Goal: Navigation & Orientation: Find specific page/section

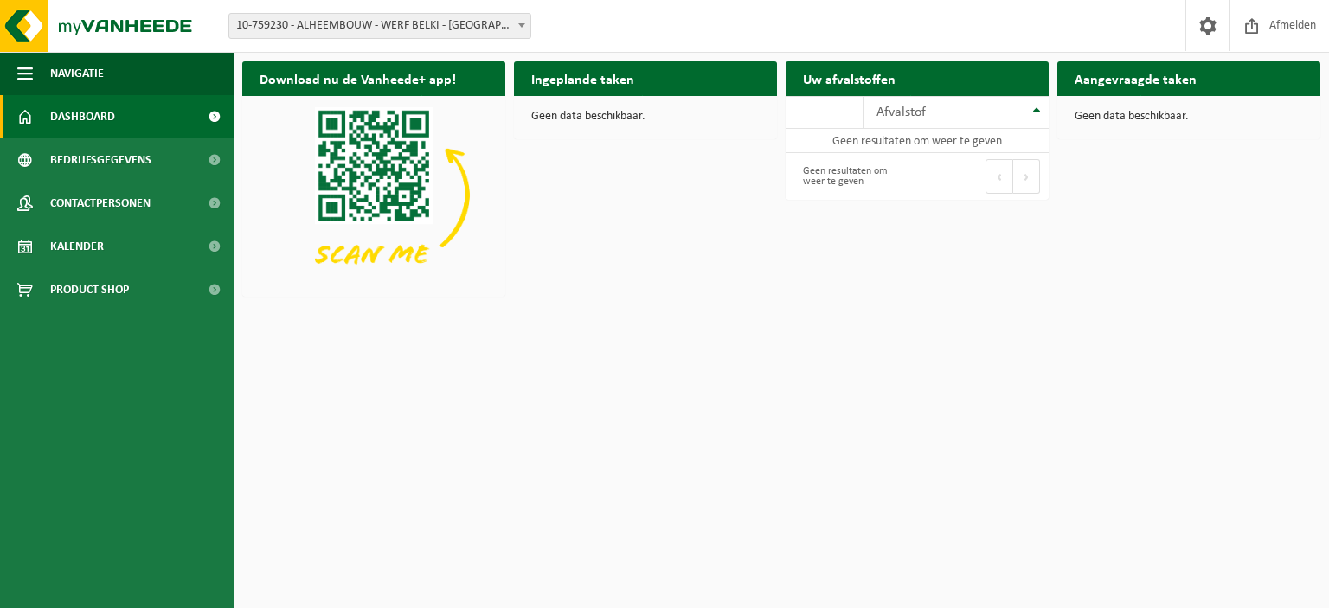
click at [512, 31] on span "10-759230 - ALHEEMBOUW - WERF BELKI - [GEOGRAPHIC_DATA]" at bounding box center [379, 26] width 301 height 24
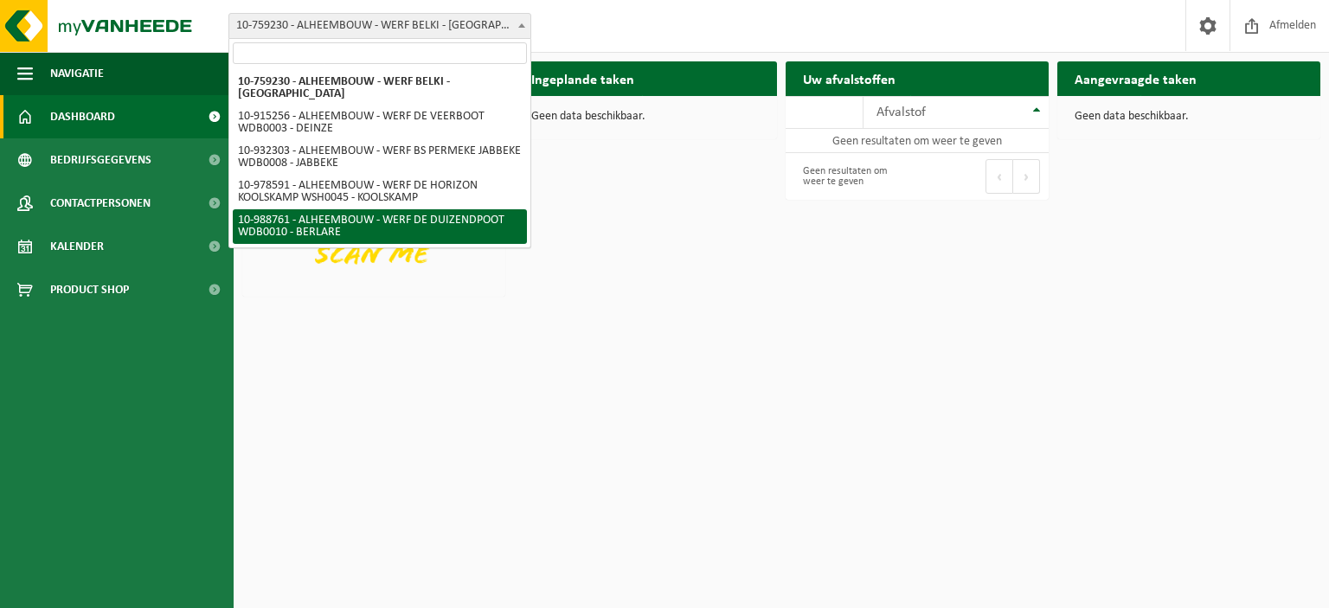
select select "167982"
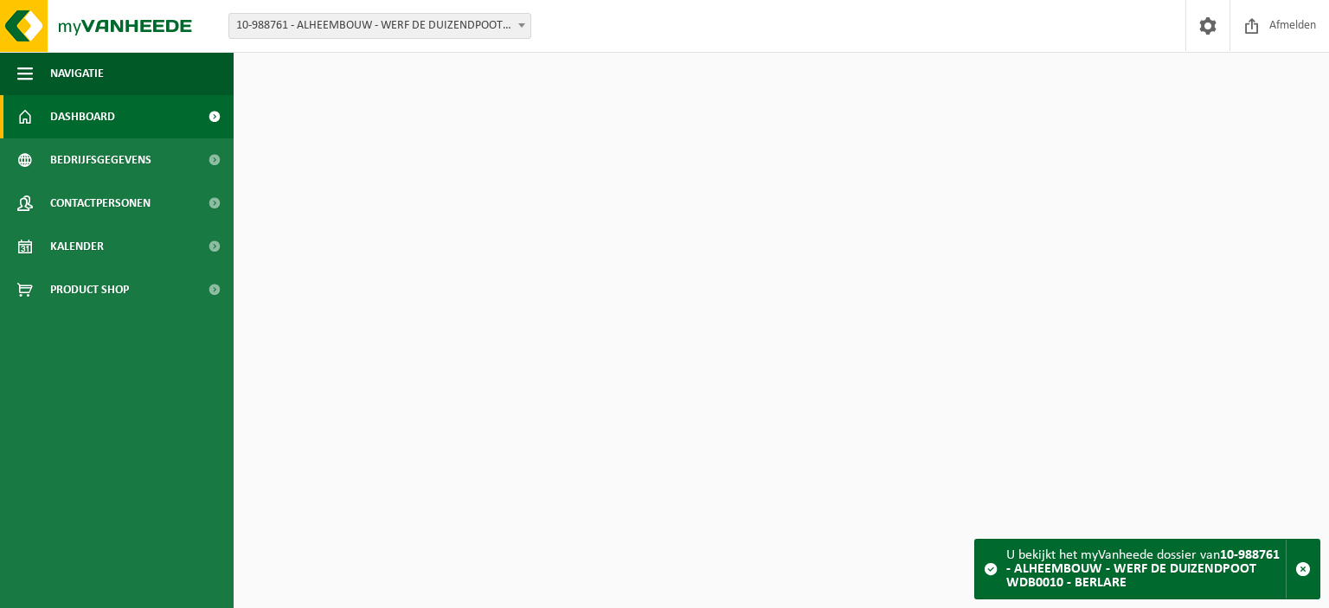
click at [478, 30] on span "10-988761 - ALHEEMBOUW - WERF DE DUIZENDPOOT WDB0010 - BERLARE" at bounding box center [379, 26] width 301 height 24
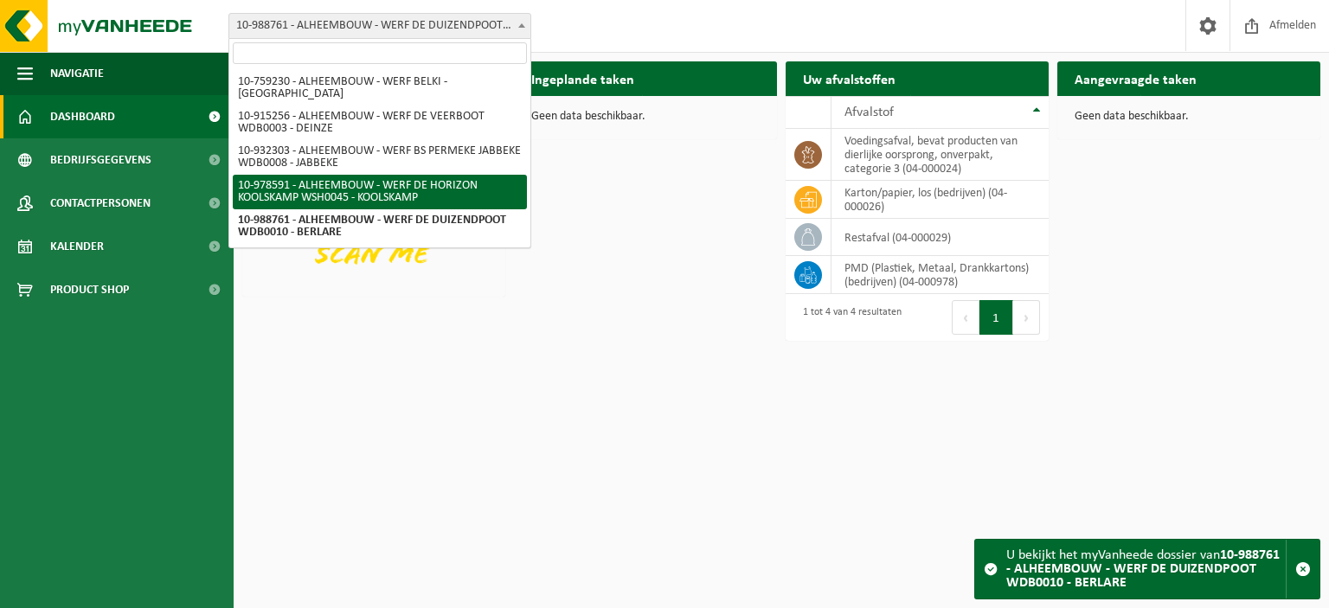
select select "160188"
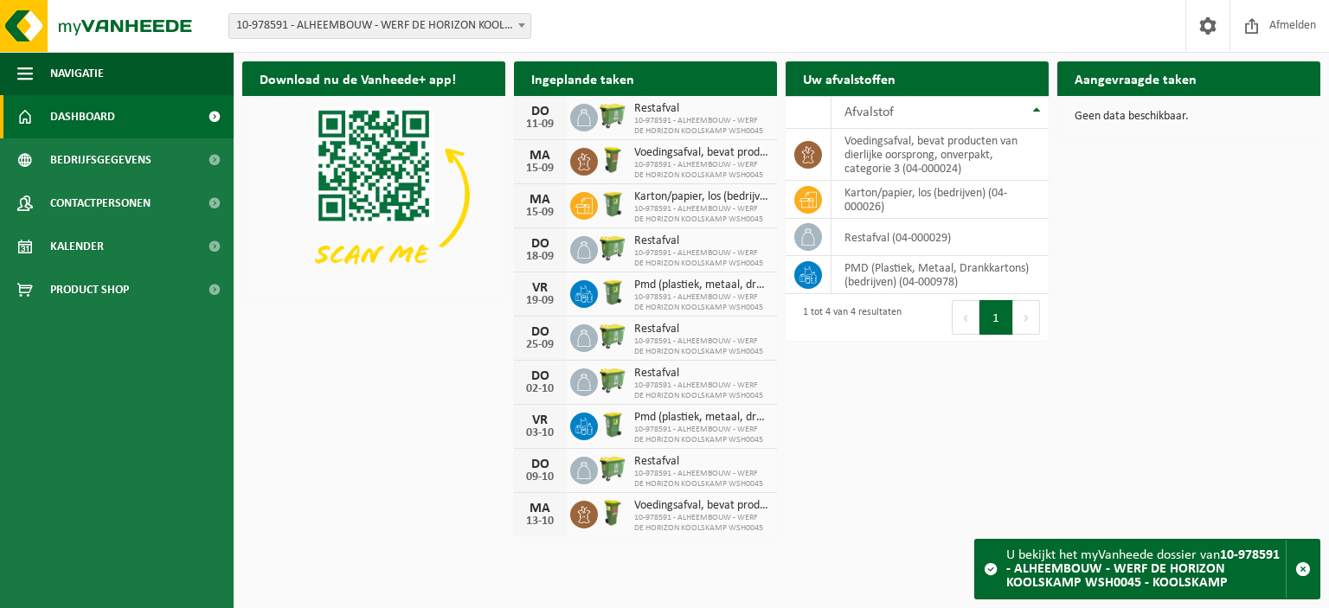
click at [217, 116] on span at bounding box center [214, 116] width 39 height 43
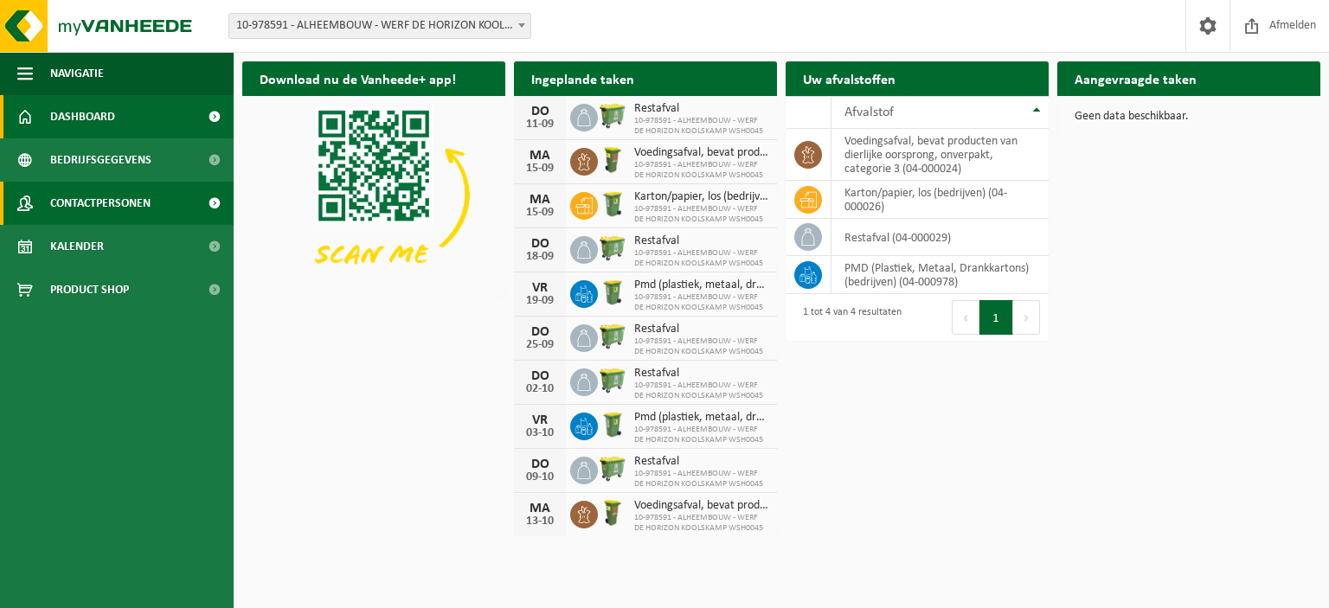
click at [86, 196] on span "Contactpersonen" at bounding box center [100, 203] width 100 height 43
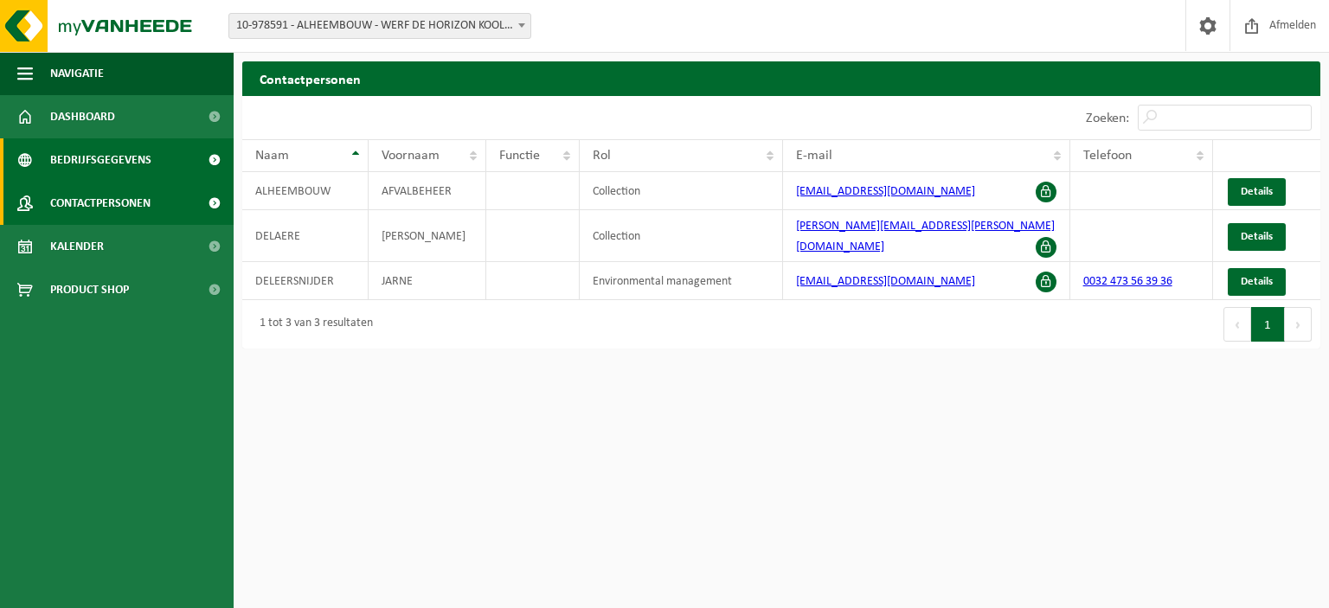
click at [117, 155] on span "Bedrijfsgegevens" at bounding box center [100, 159] width 101 height 43
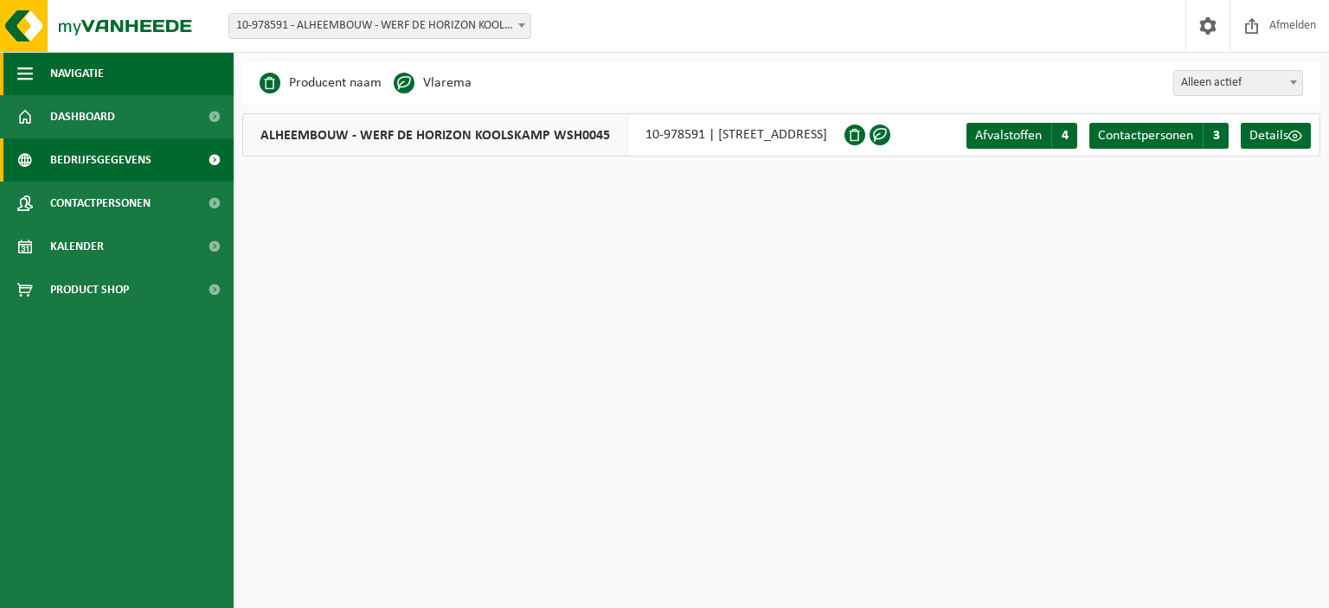
click at [21, 71] on span "button" at bounding box center [25, 73] width 16 height 43
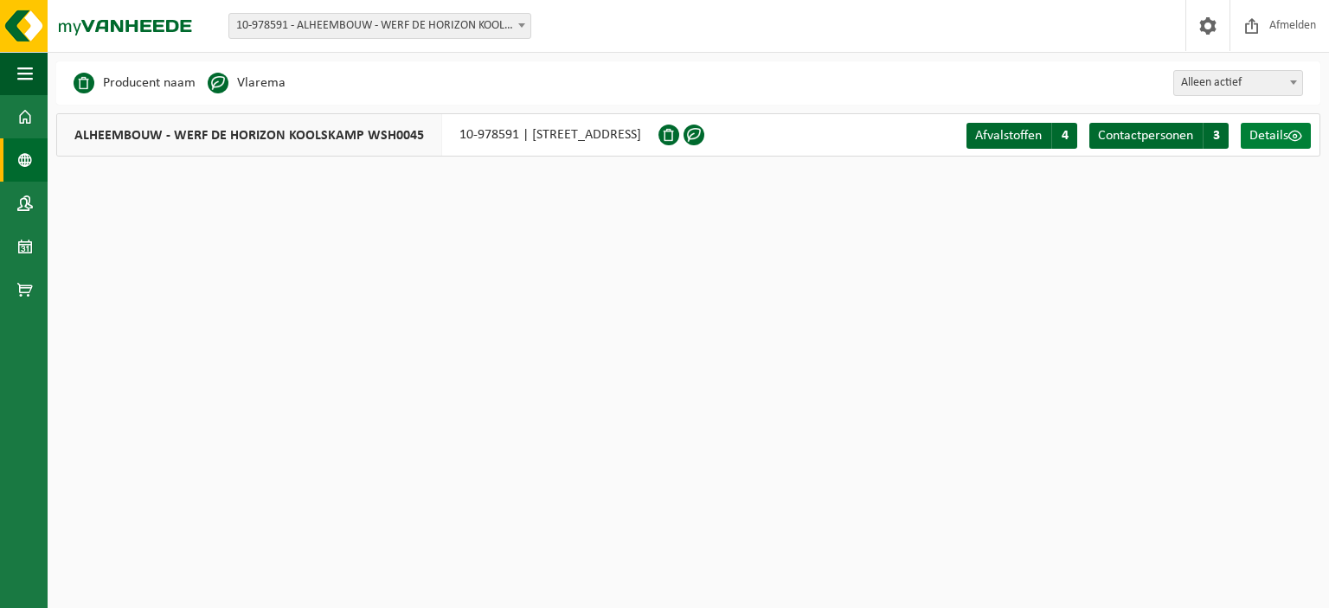
click at [1268, 137] on span "Details" at bounding box center [1268, 136] width 39 height 14
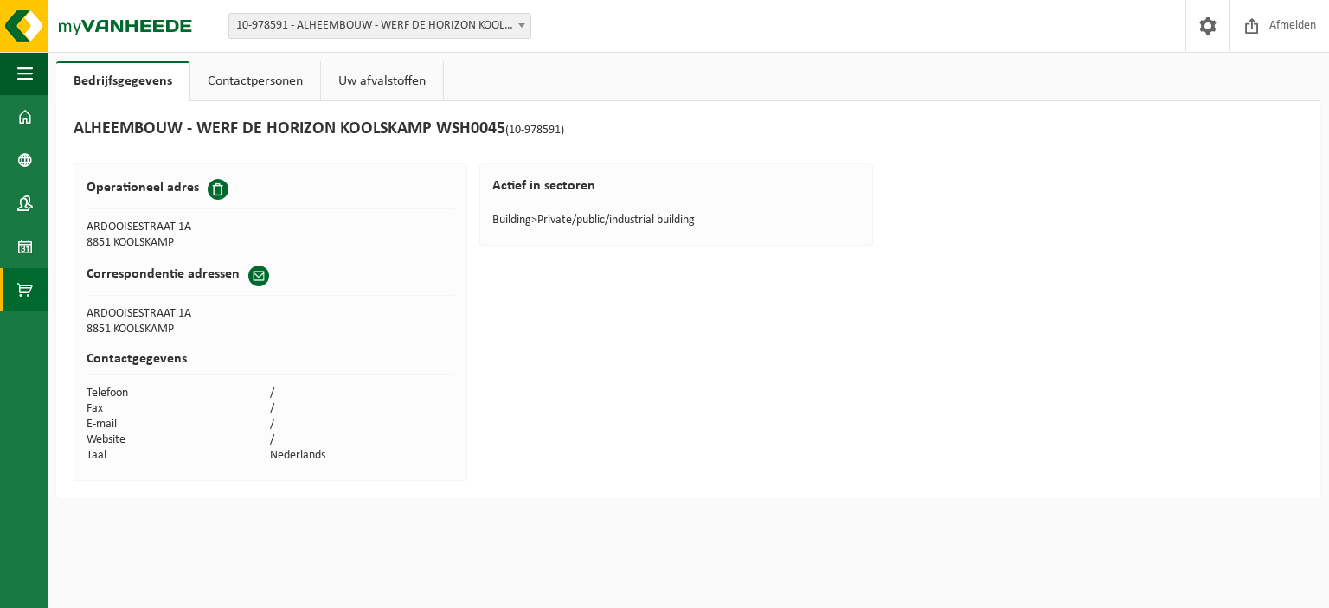
click at [24, 284] on span at bounding box center [25, 289] width 16 height 43
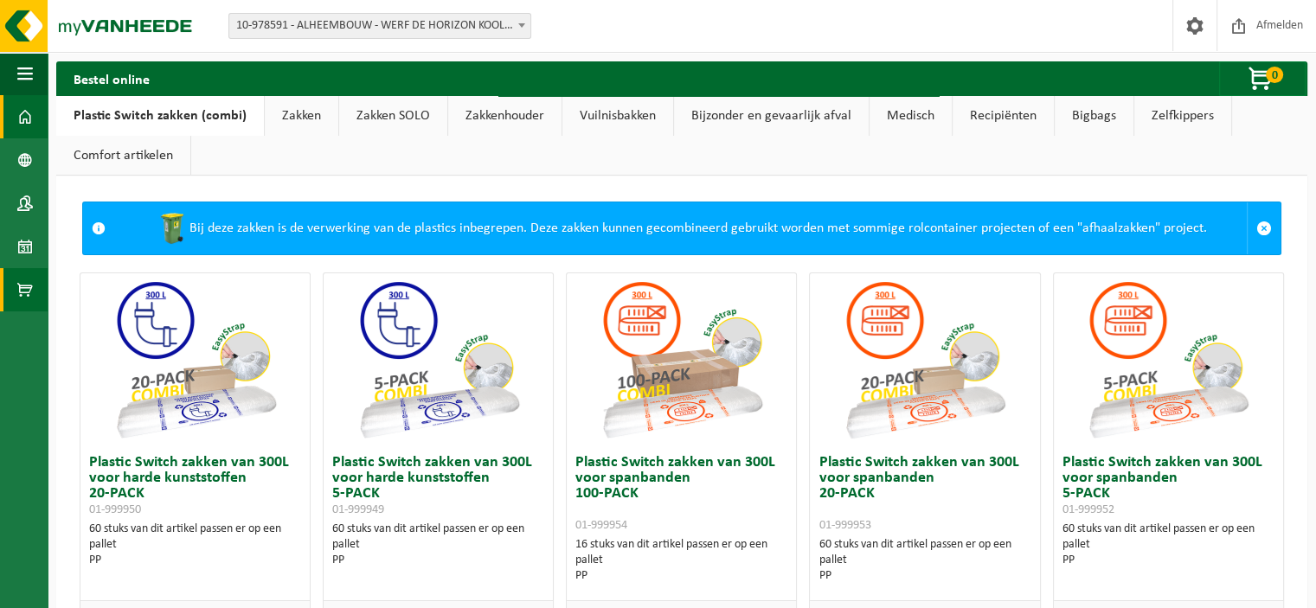
click at [28, 112] on span at bounding box center [25, 116] width 16 height 43
